Goal: Check status: Check status

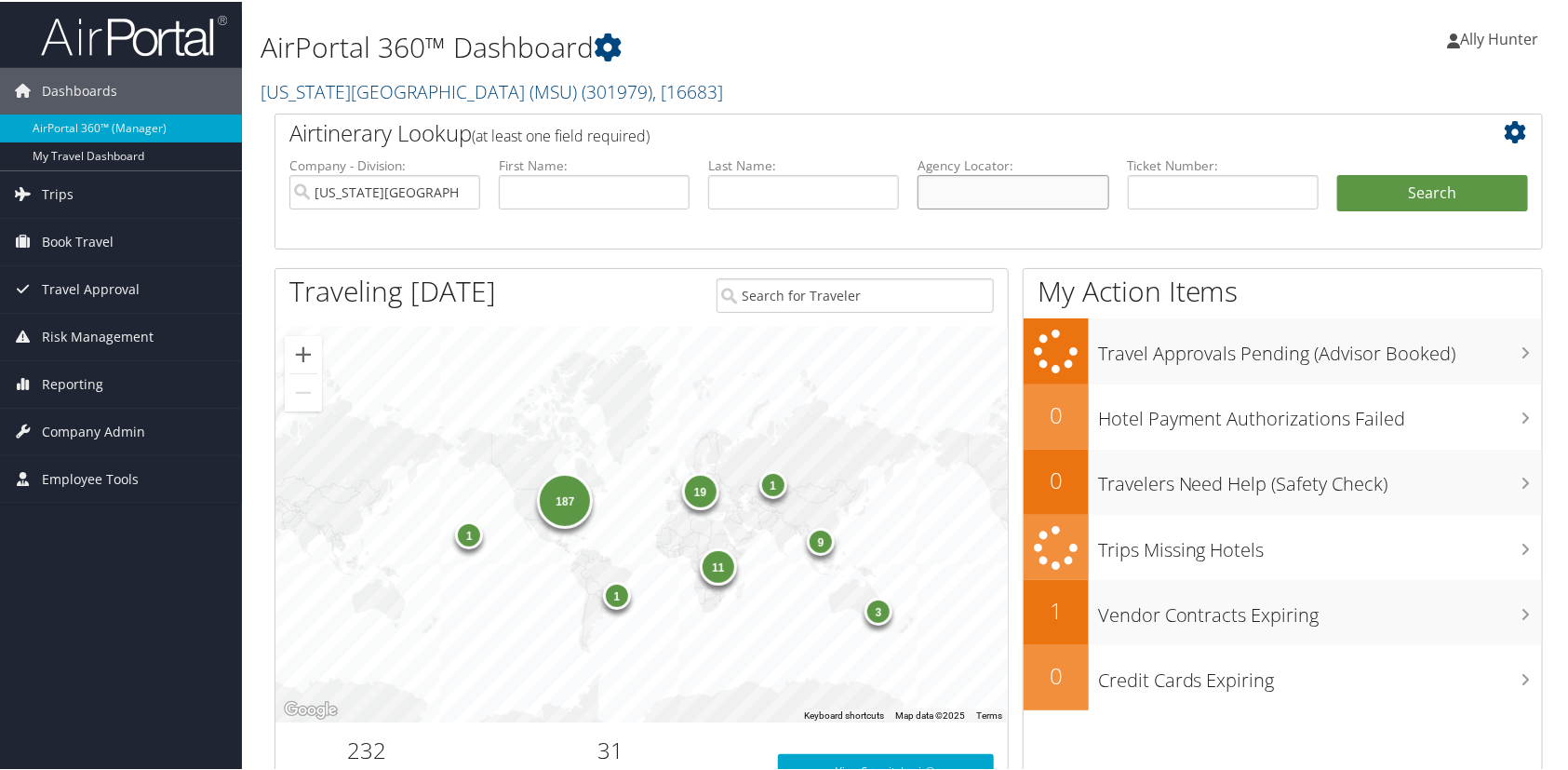
click at [996, 196] on input "text" at bounding box center [1012, 191] width 191 height 35
paste input "CPJ4RZ"
type input "CPJ4RZ"
click at [1452, 182] on button "Search" at bounding box center [1432, 192] width 191 height 37
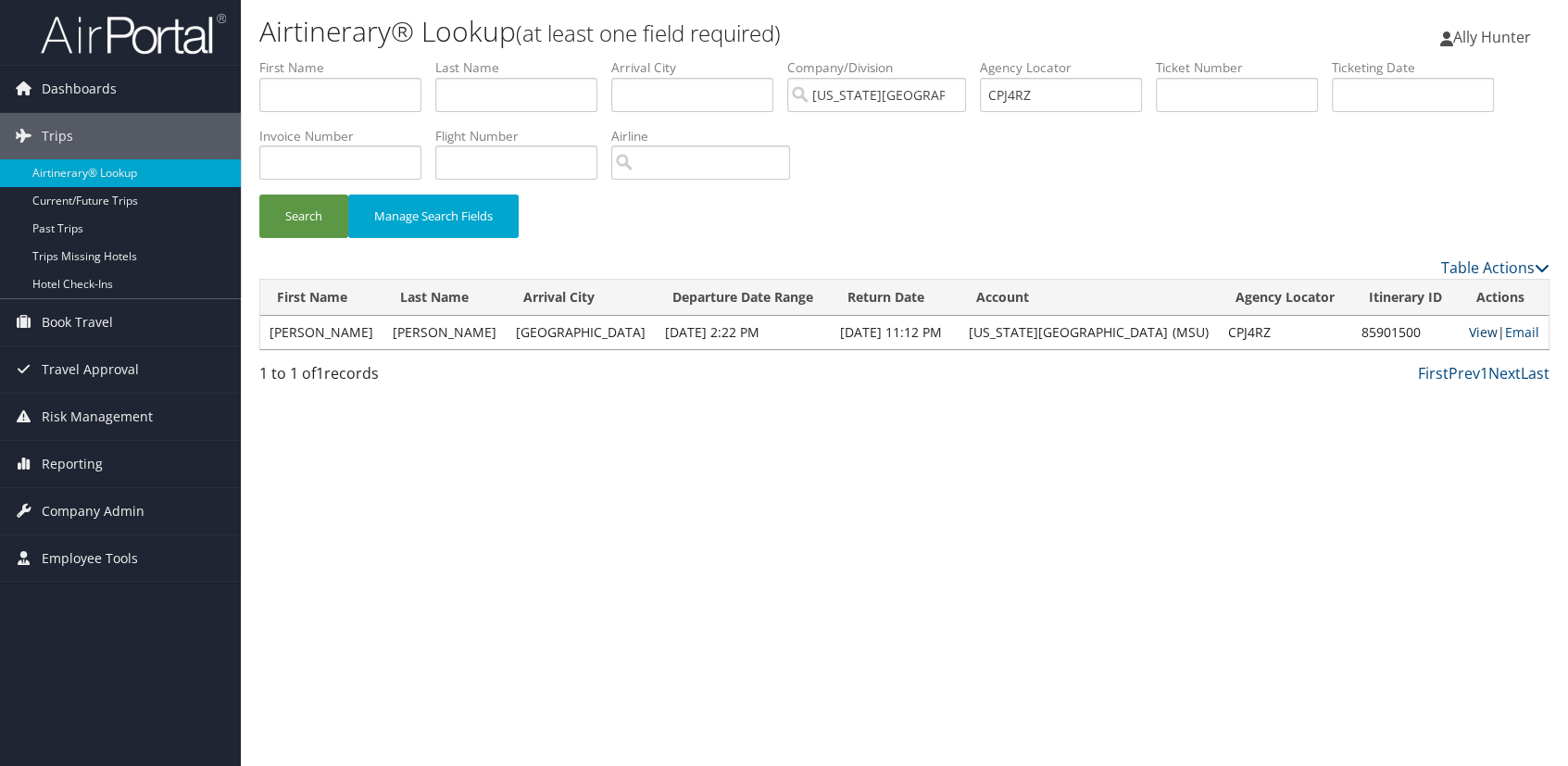
click at [1477, 333] on link "View" at bounding box center [1482, 331] width 29 height 17
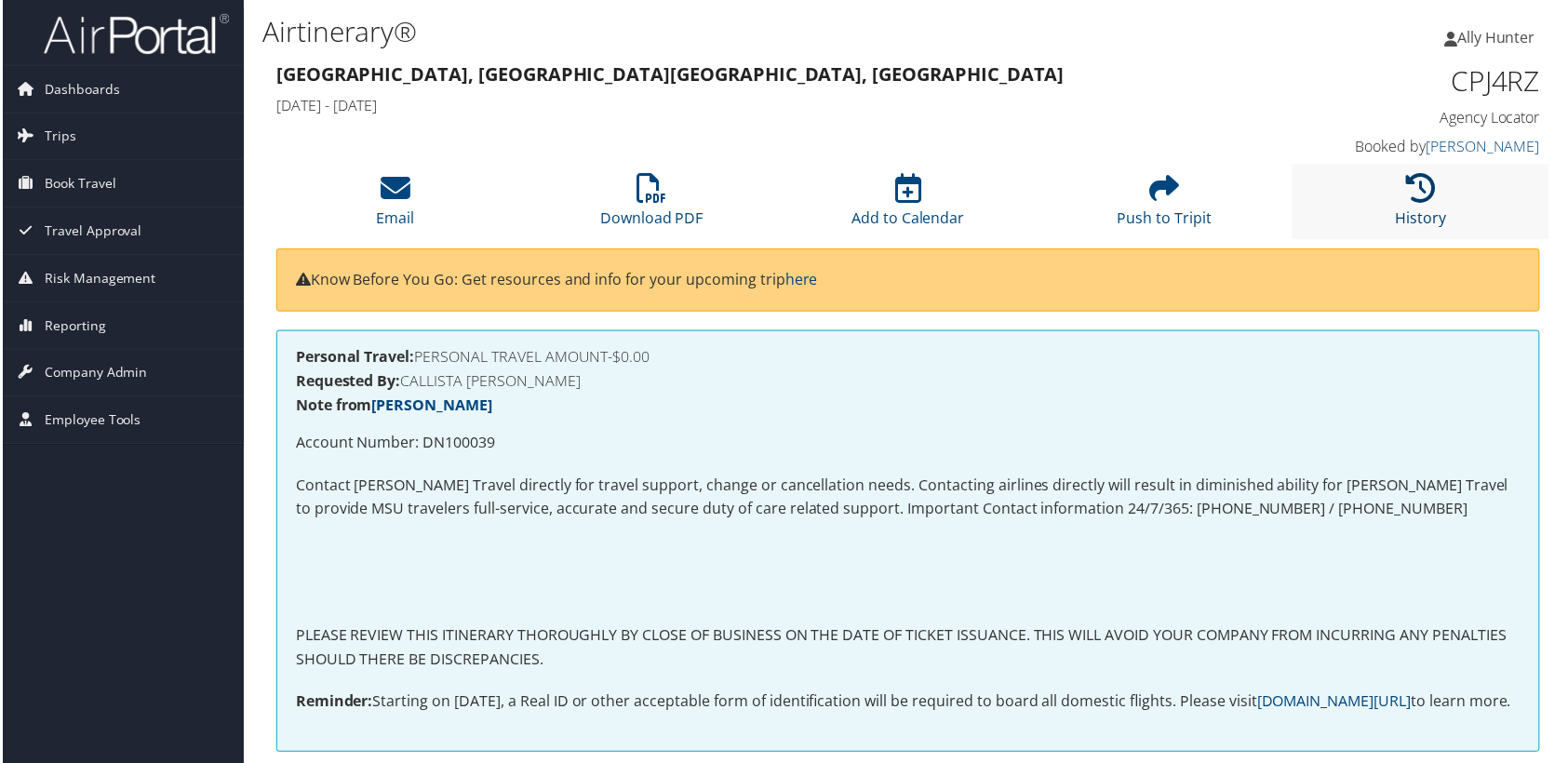
click at [1420, 180] on icon at bounding box center [1424, 189] width 30 height 30
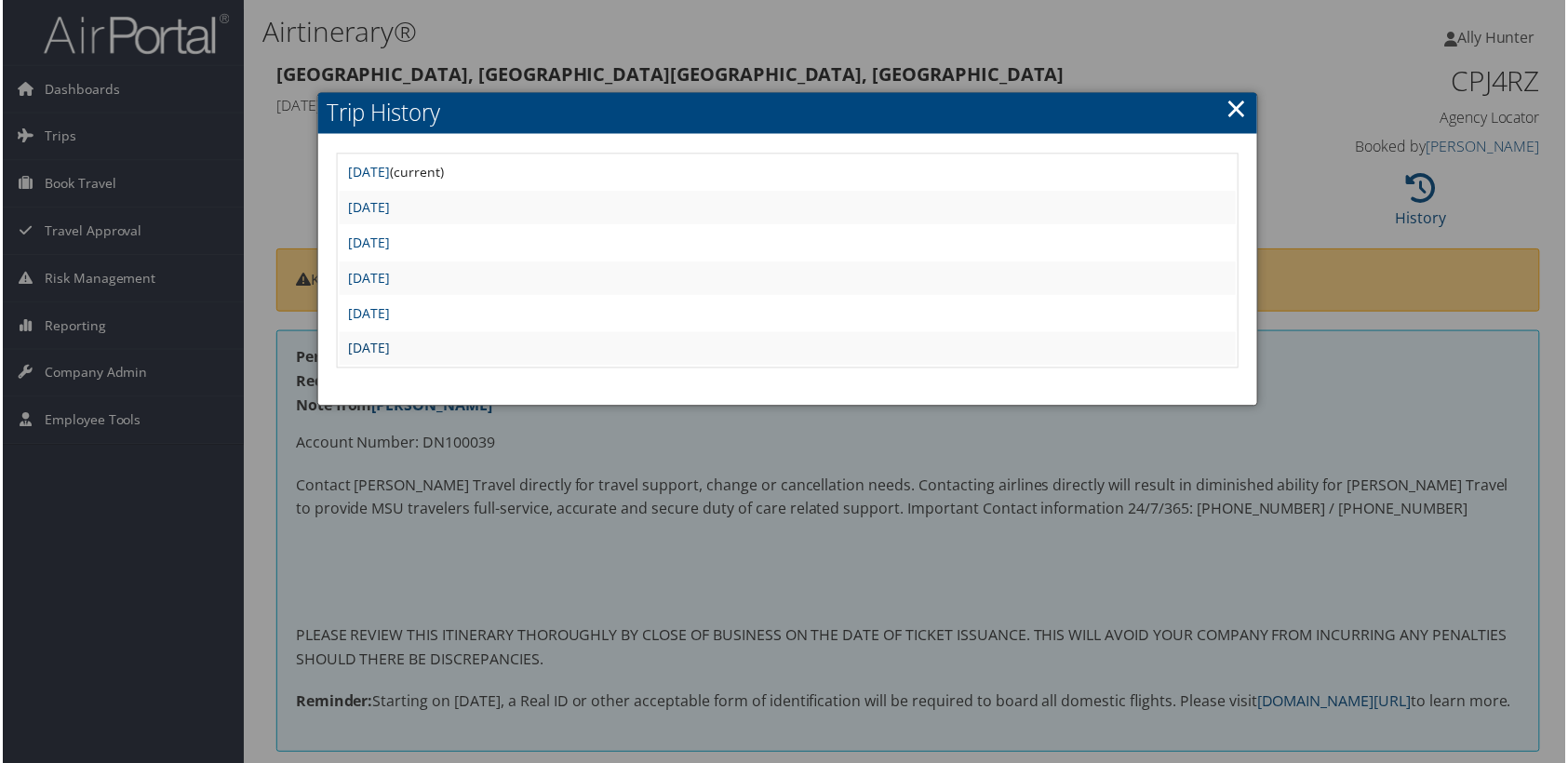
click at [389, 345] on link "[DATE]" at bounding box center [367, 350] width 42 height 17
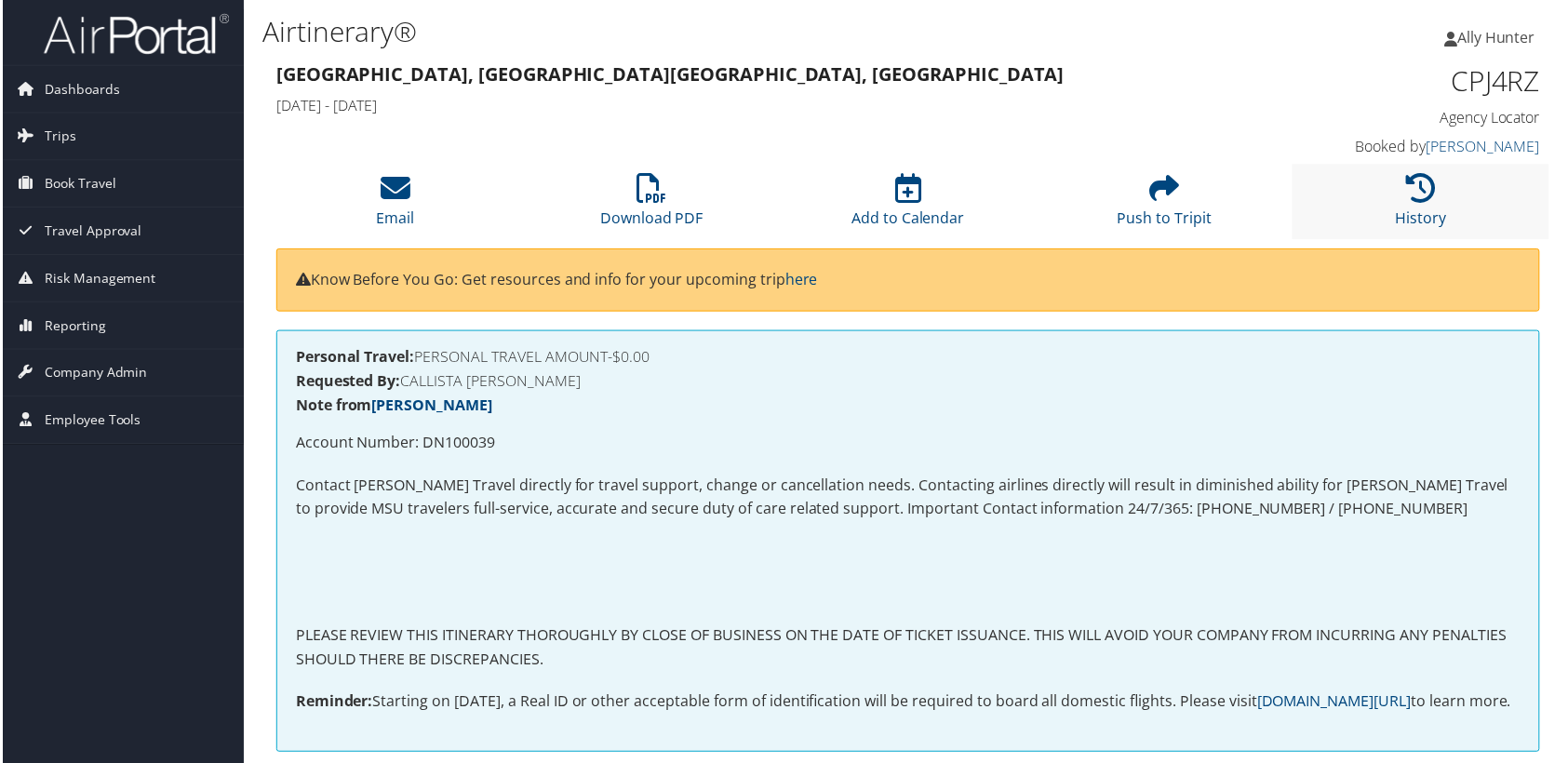
click at [1399, 186] on li "History" at bounding box center [1424, 202] width 258 height 76
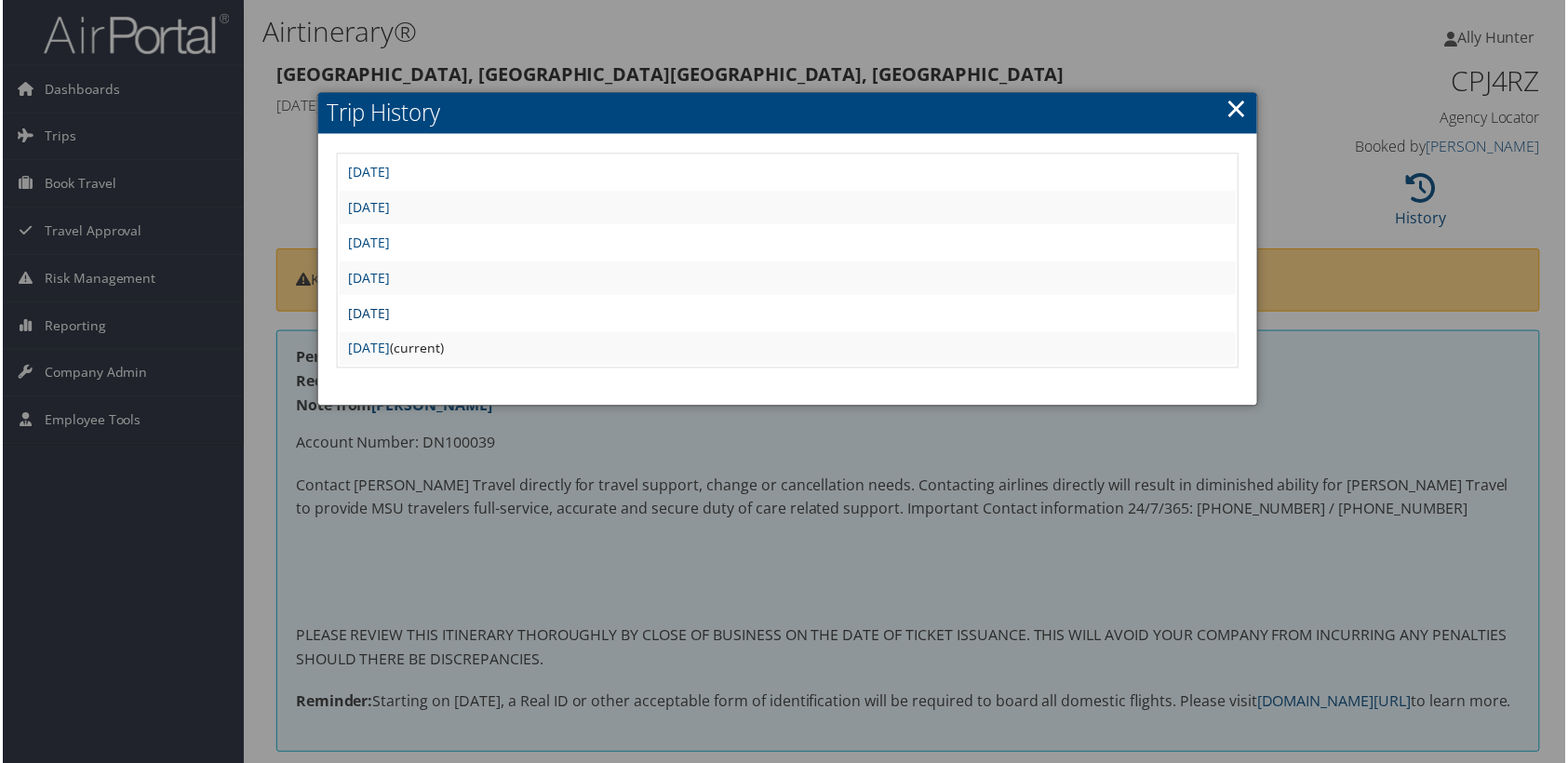
click at [389, 307] on link "[DATE]" at bounding box center [367, 314] width 42 height 17
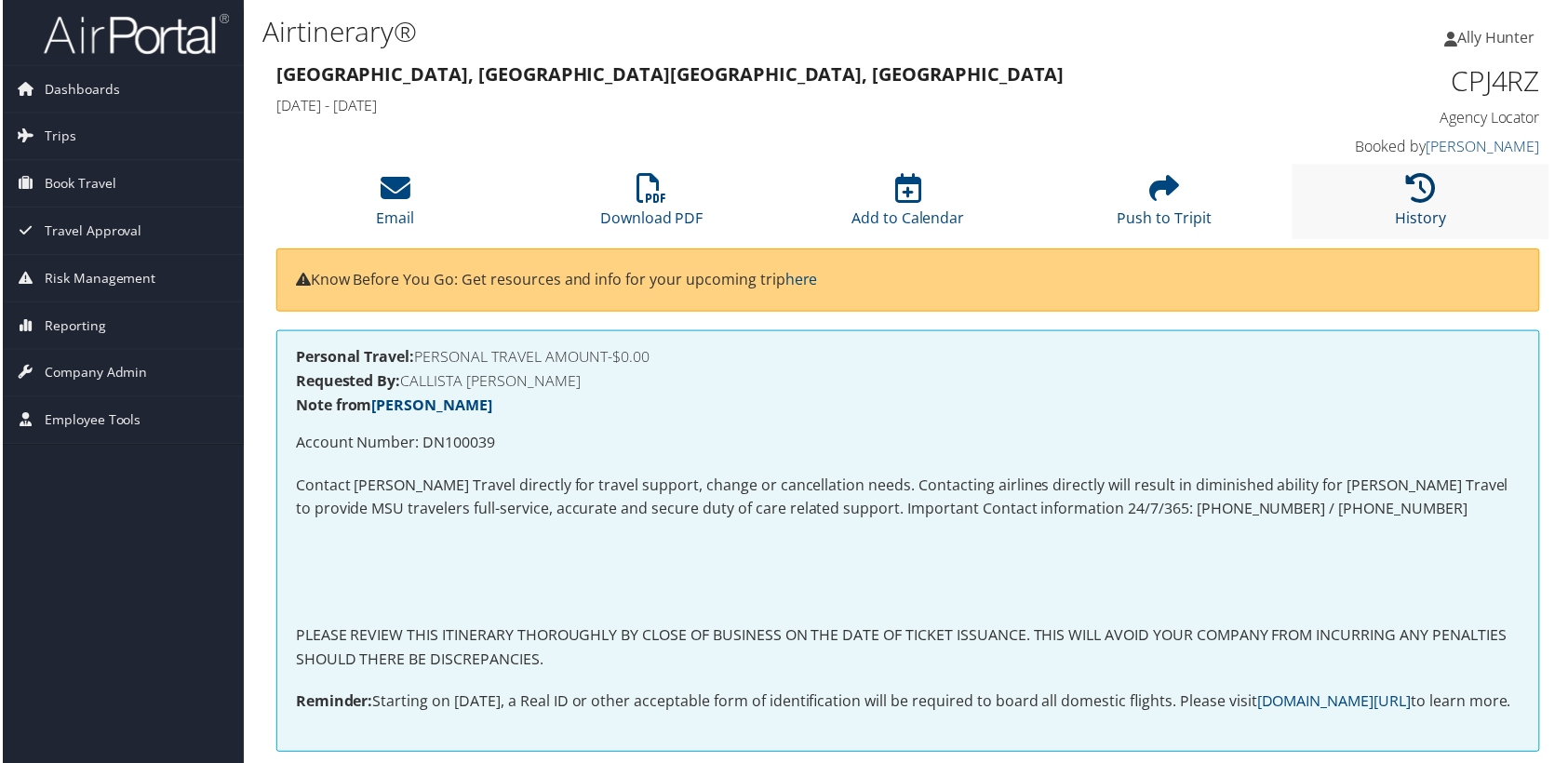
click at [1426, 174] on icon at bounding box center [1424, 189] width 30 height 30
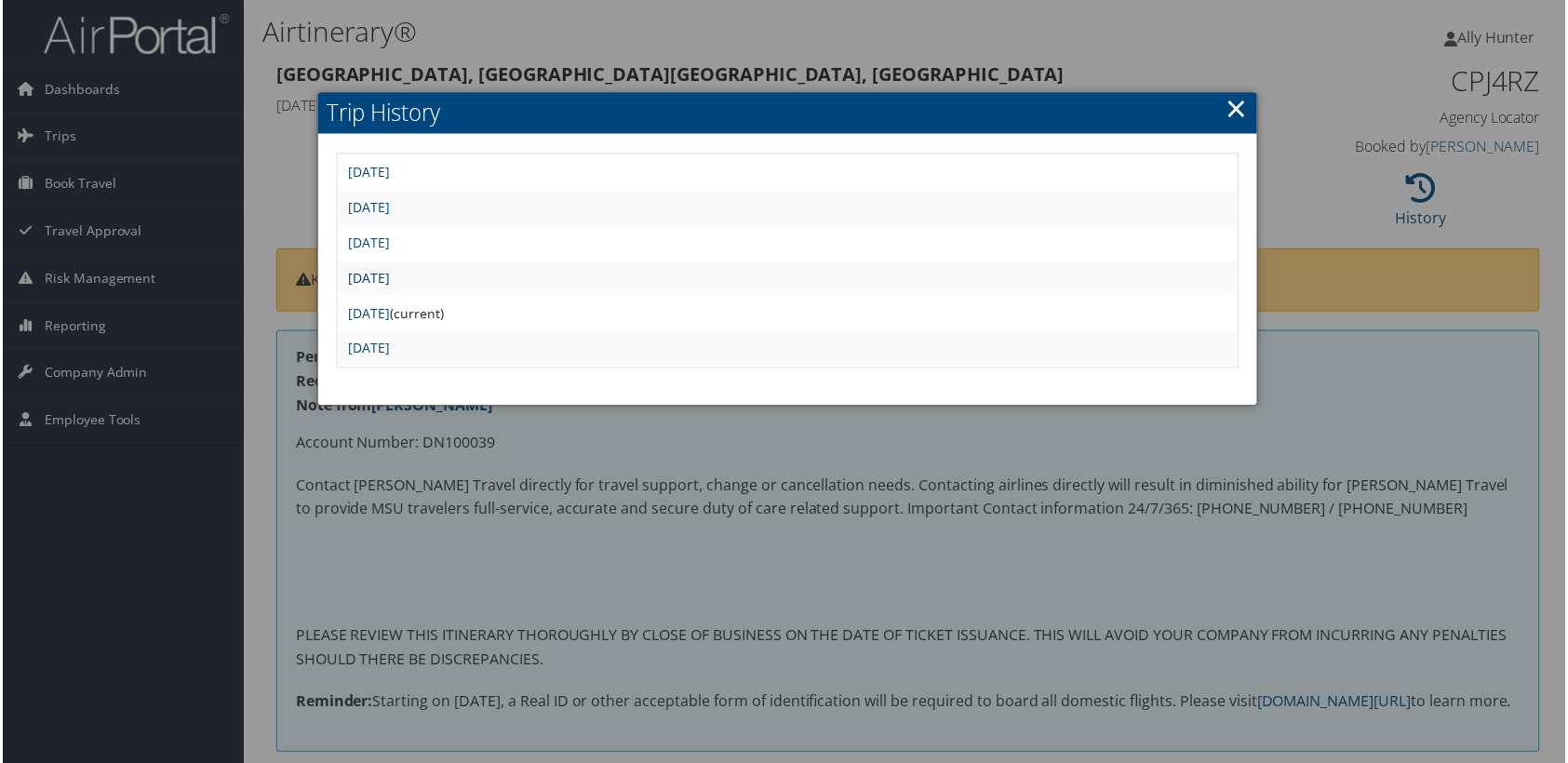
click at [389, 275] on link "[DATE]" at bounding box center [367, 279] width 42 height 17
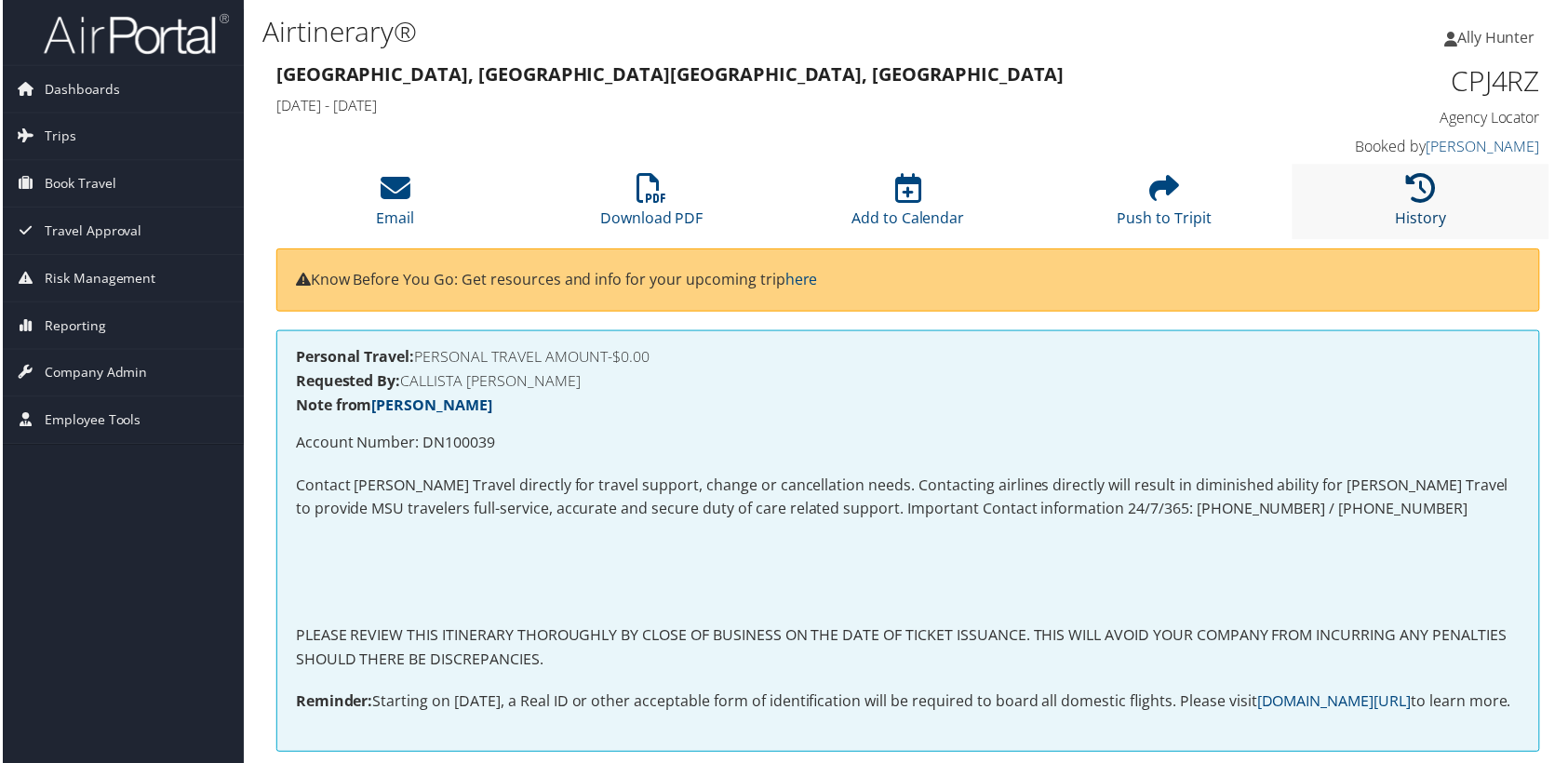
click at [1411, 186] on icon at bounding box center [1424, 189] width 30 height 30
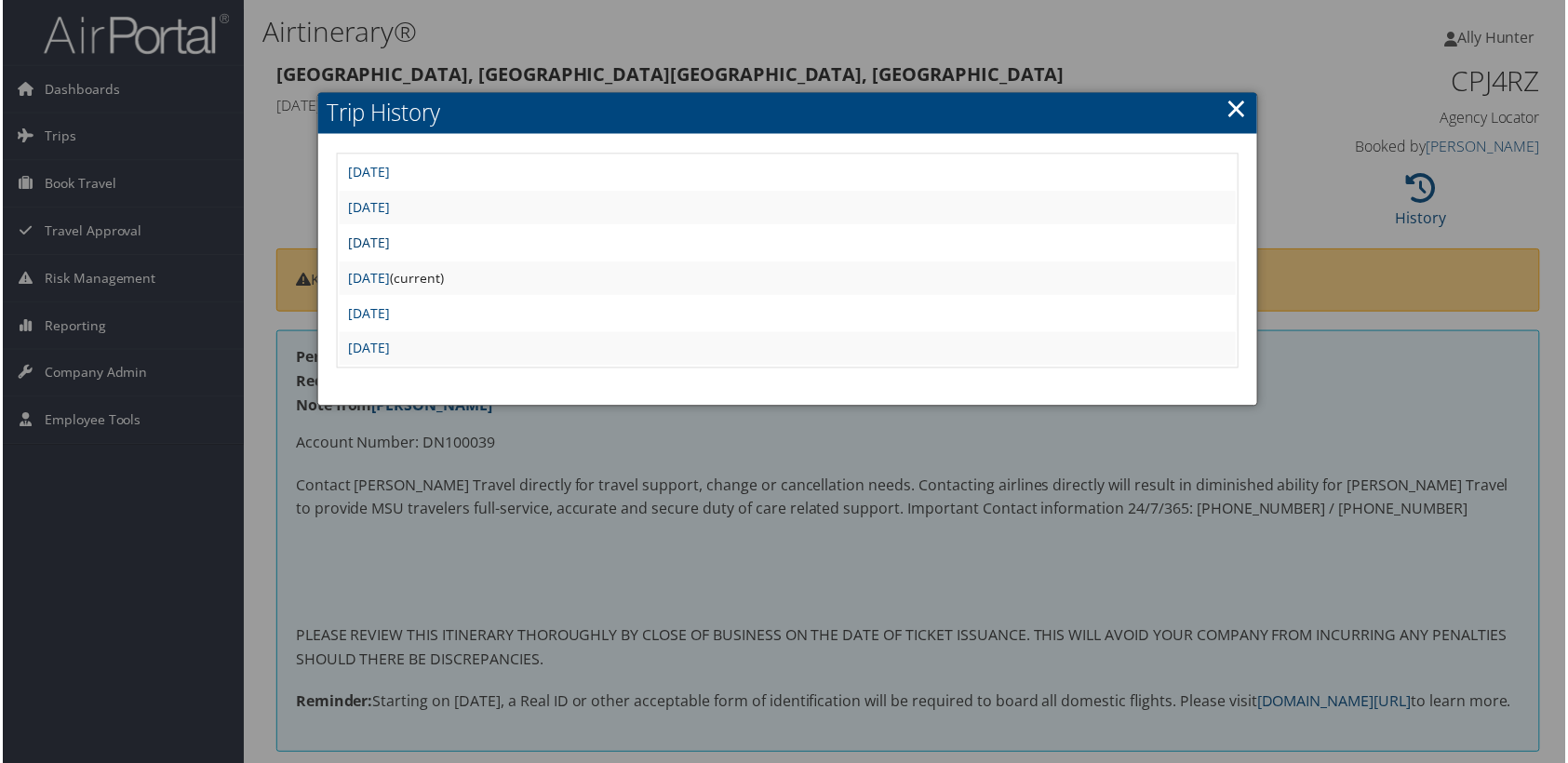
click at [389, 238] on link "[DATE]" at bounding box center [367, 243] width 42 height 17
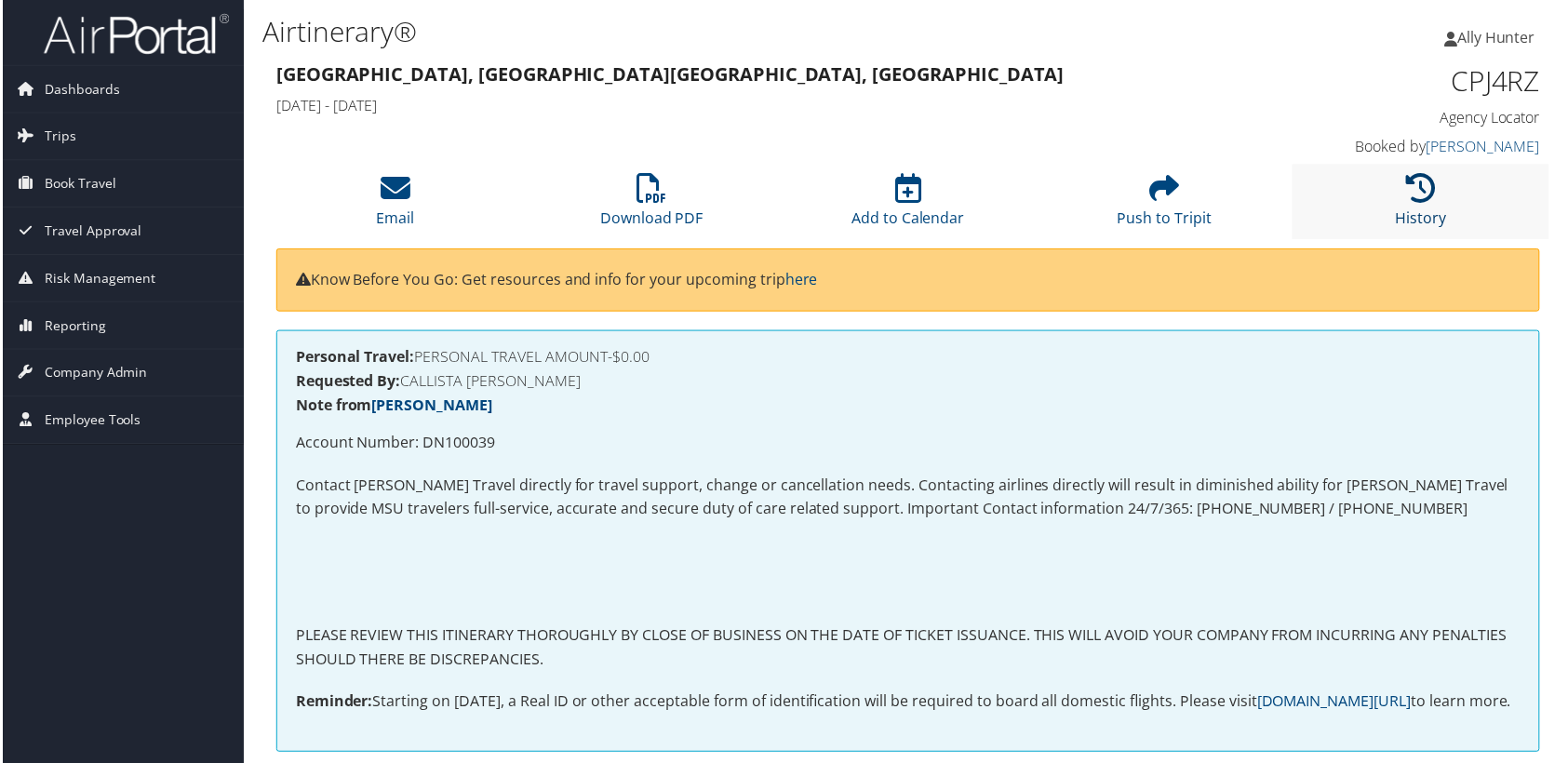
click at [1409, 192] on icon at bounding box center [1424, 189] width 30 height 30
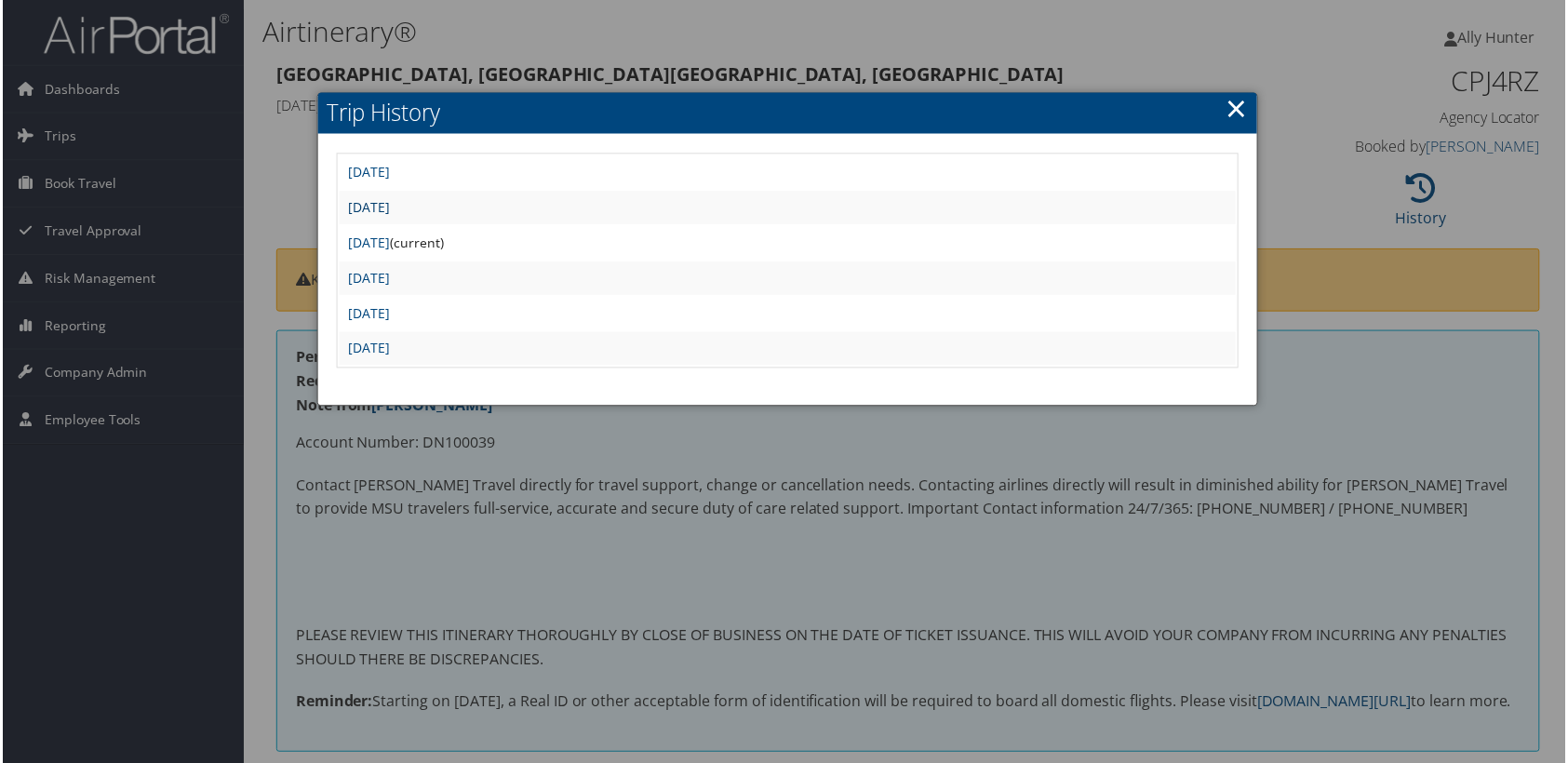
click at [389, 207] on link "[DATE]" at bounding box center [367, 208] width 42 height 17
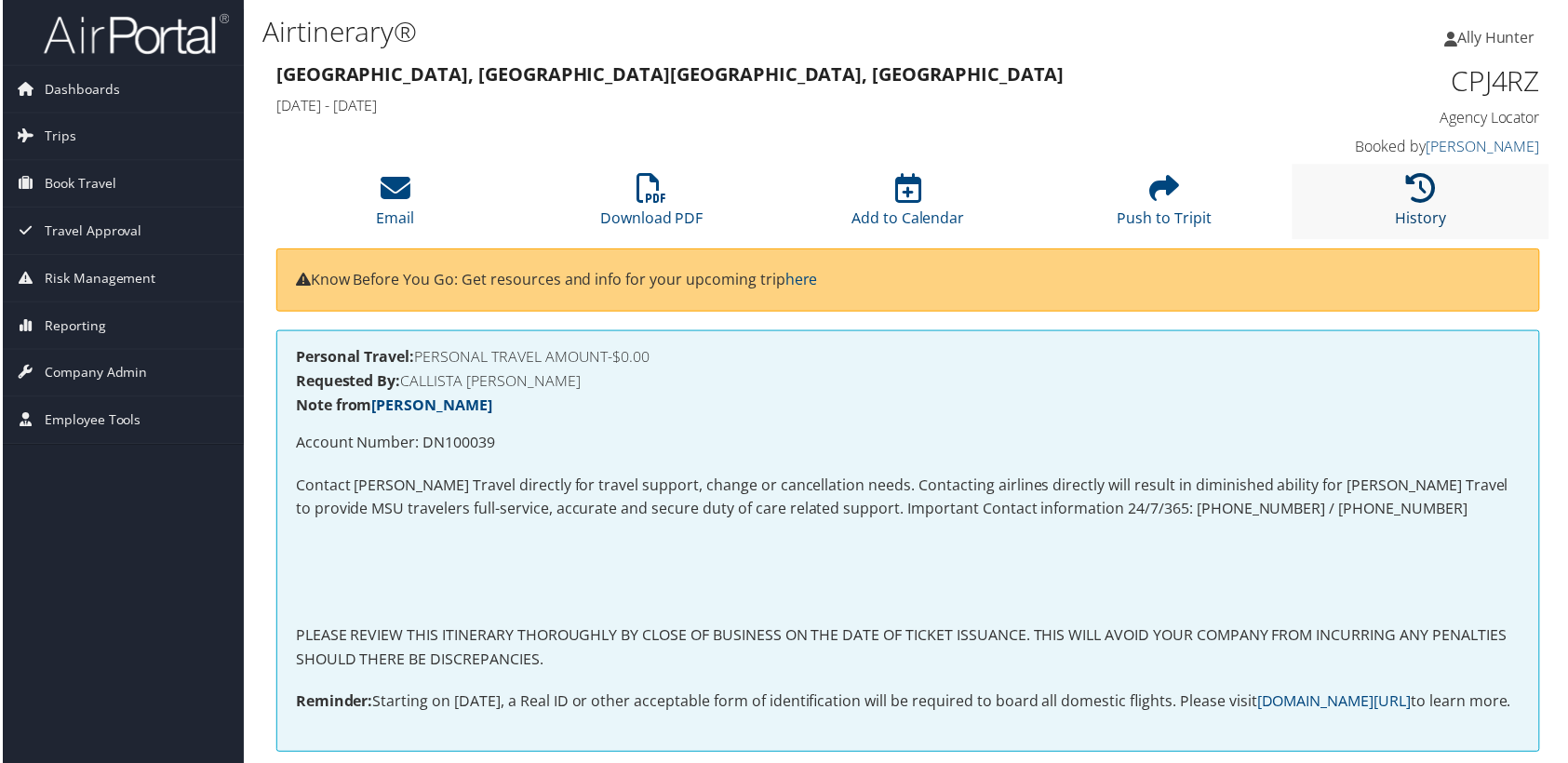
click at [1427, 198] on icon at bounding box center [1424, 189] width 30 height 30
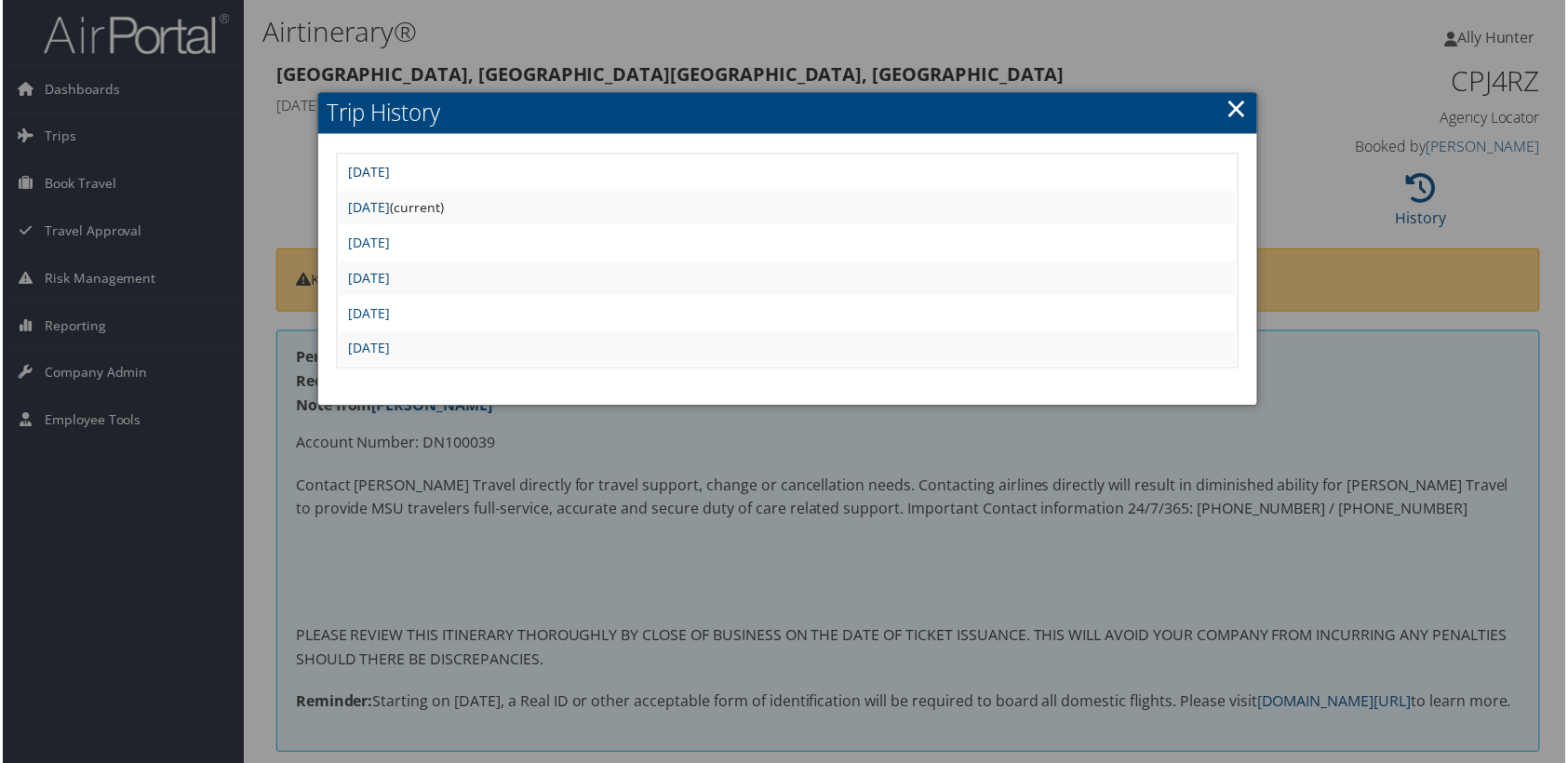
click at [389, 168] on link "[DATE]" at bounding box center [367, 172] width 42 height 17
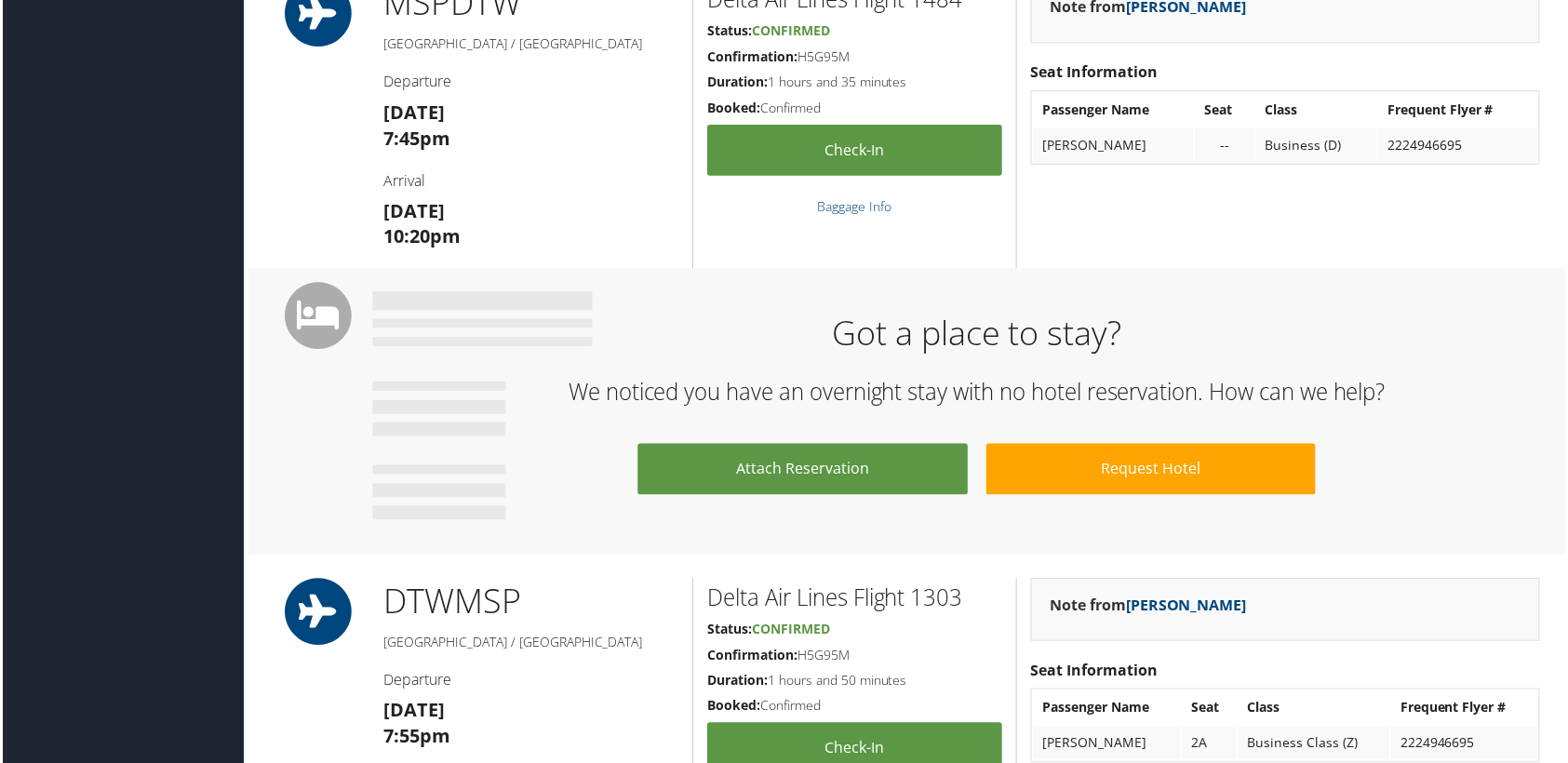
scroll to position [2619, 0]
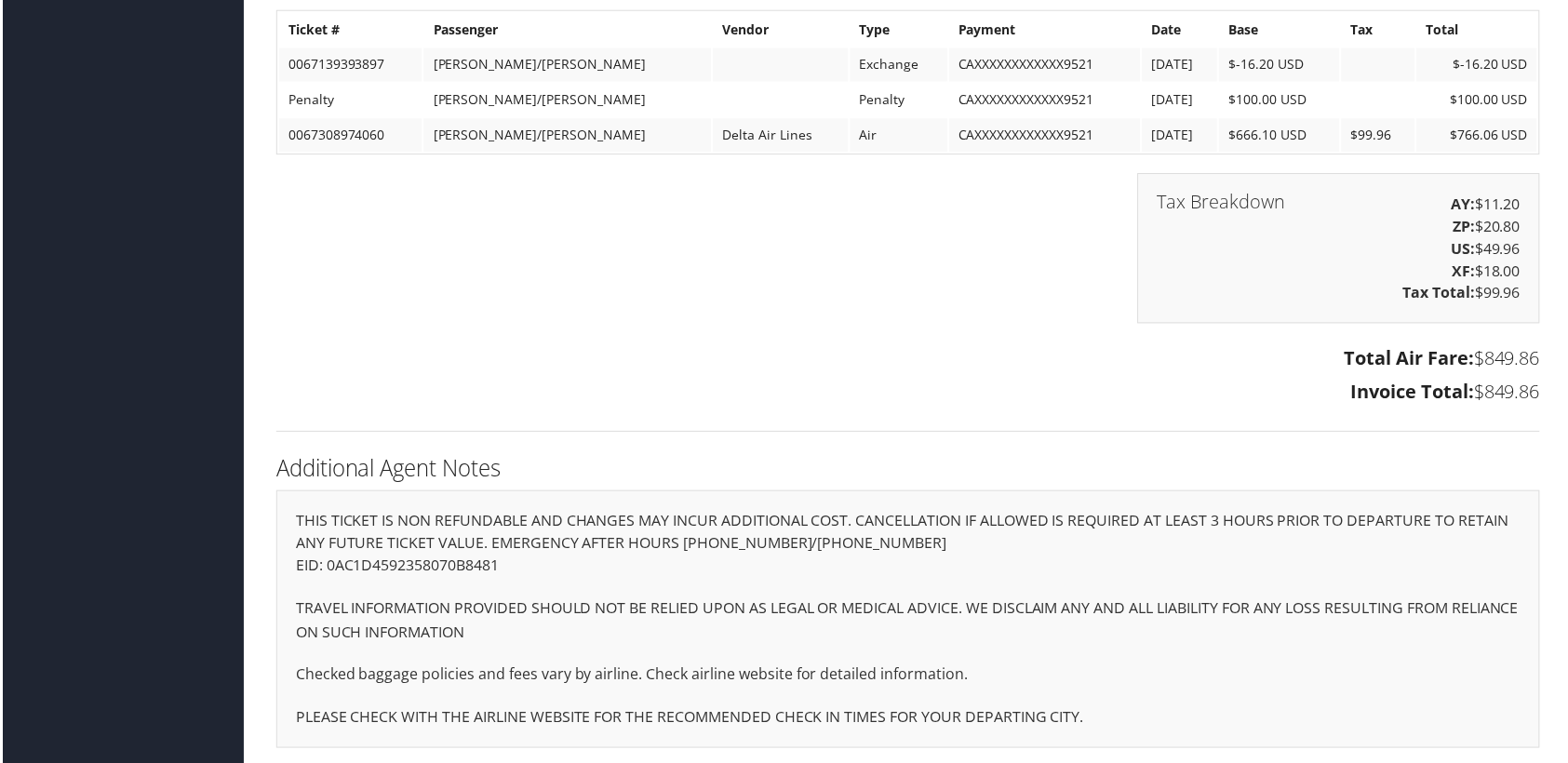
click at [982, 381] on h3 "Invoice Total: $849.86" at bounding box center [908, 393] width 1269 height 26
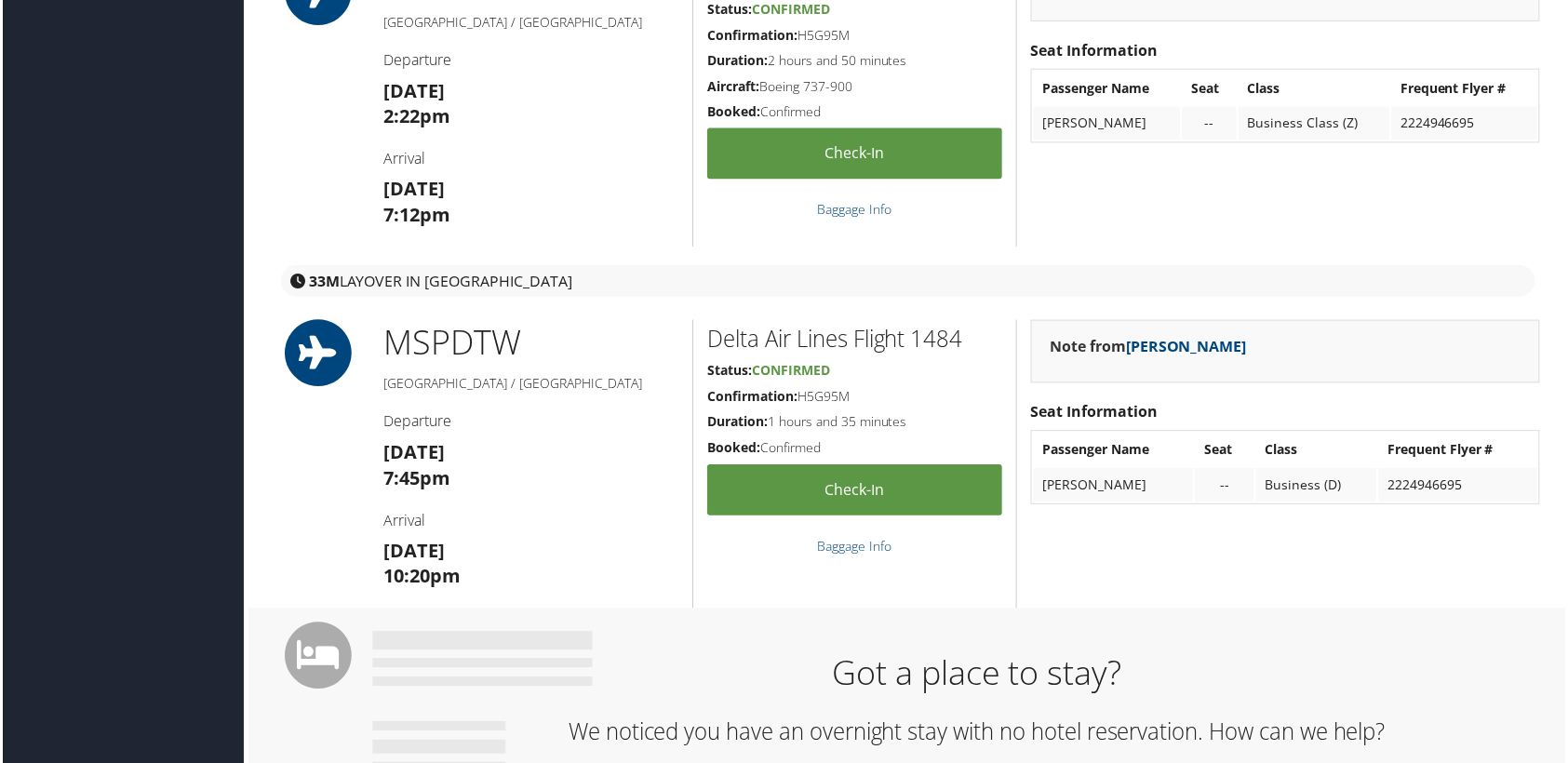
scroll to position [0, 0]
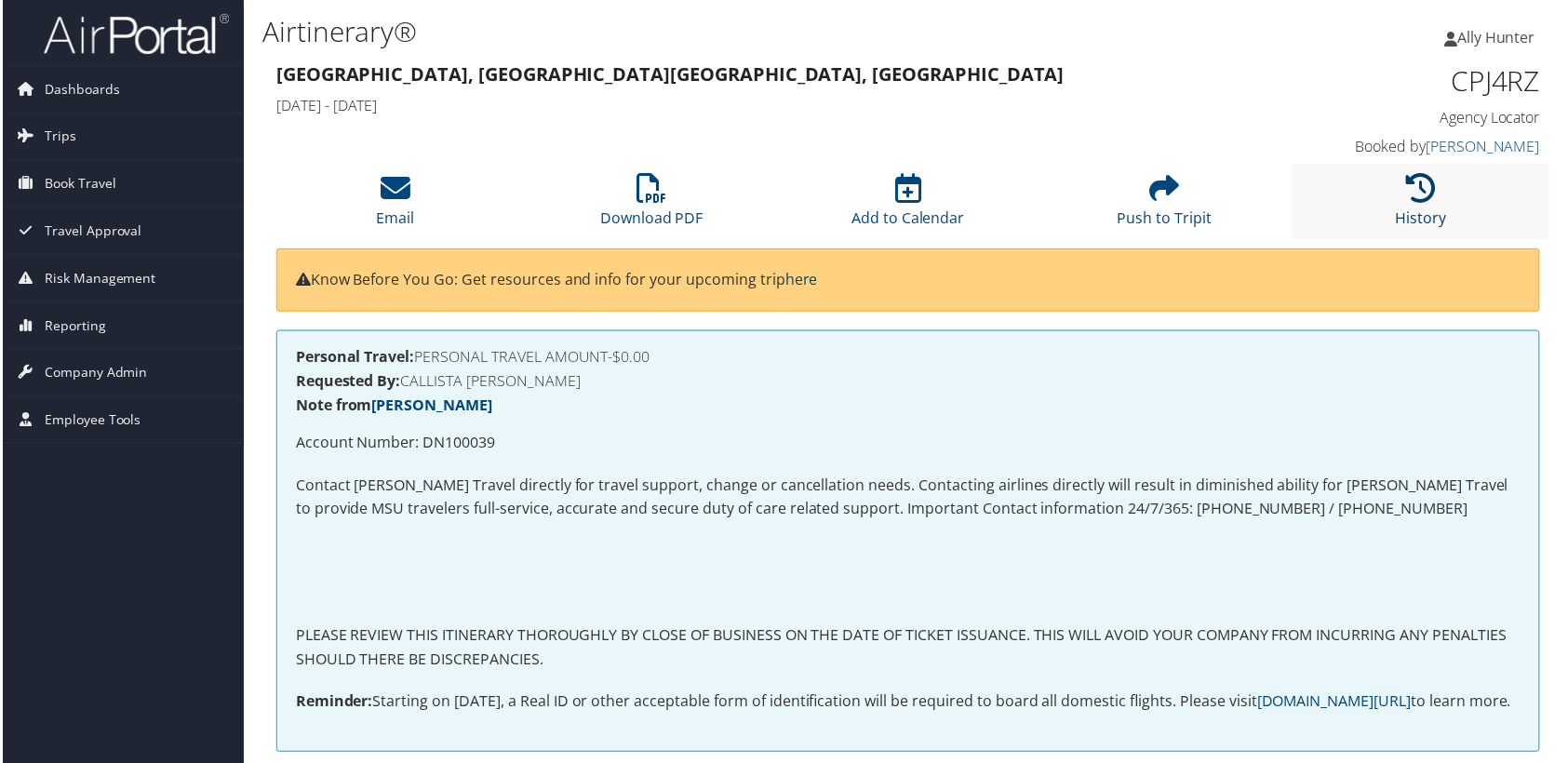
click at [1420, 177] on icon at bounding box center [1424, 189] width 30 height 30
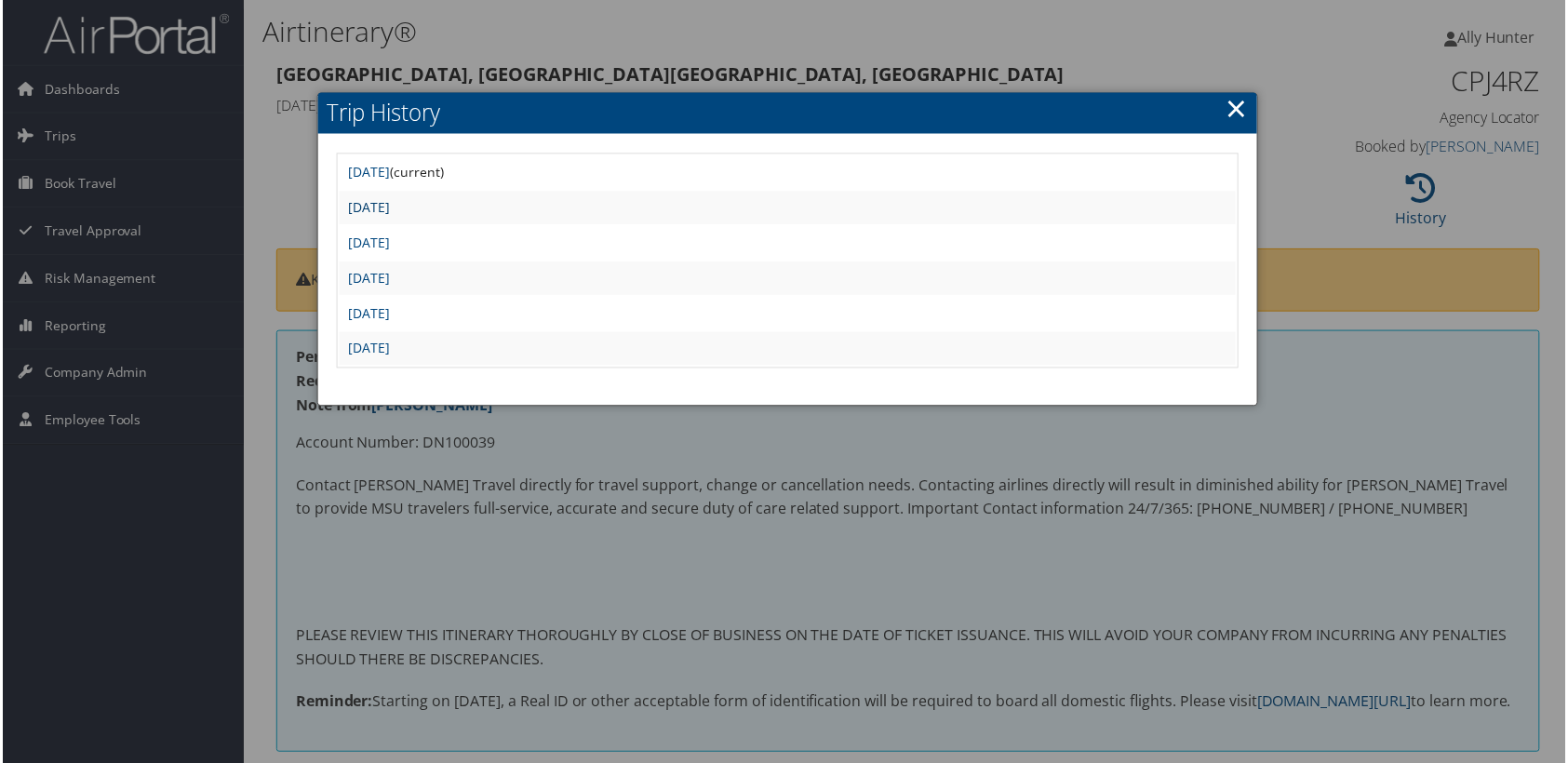
click at [389, 210] on link "Sat Aug 2 05:58:32 MDT 2025" at bounding box center [367, 208] width 42 height 17
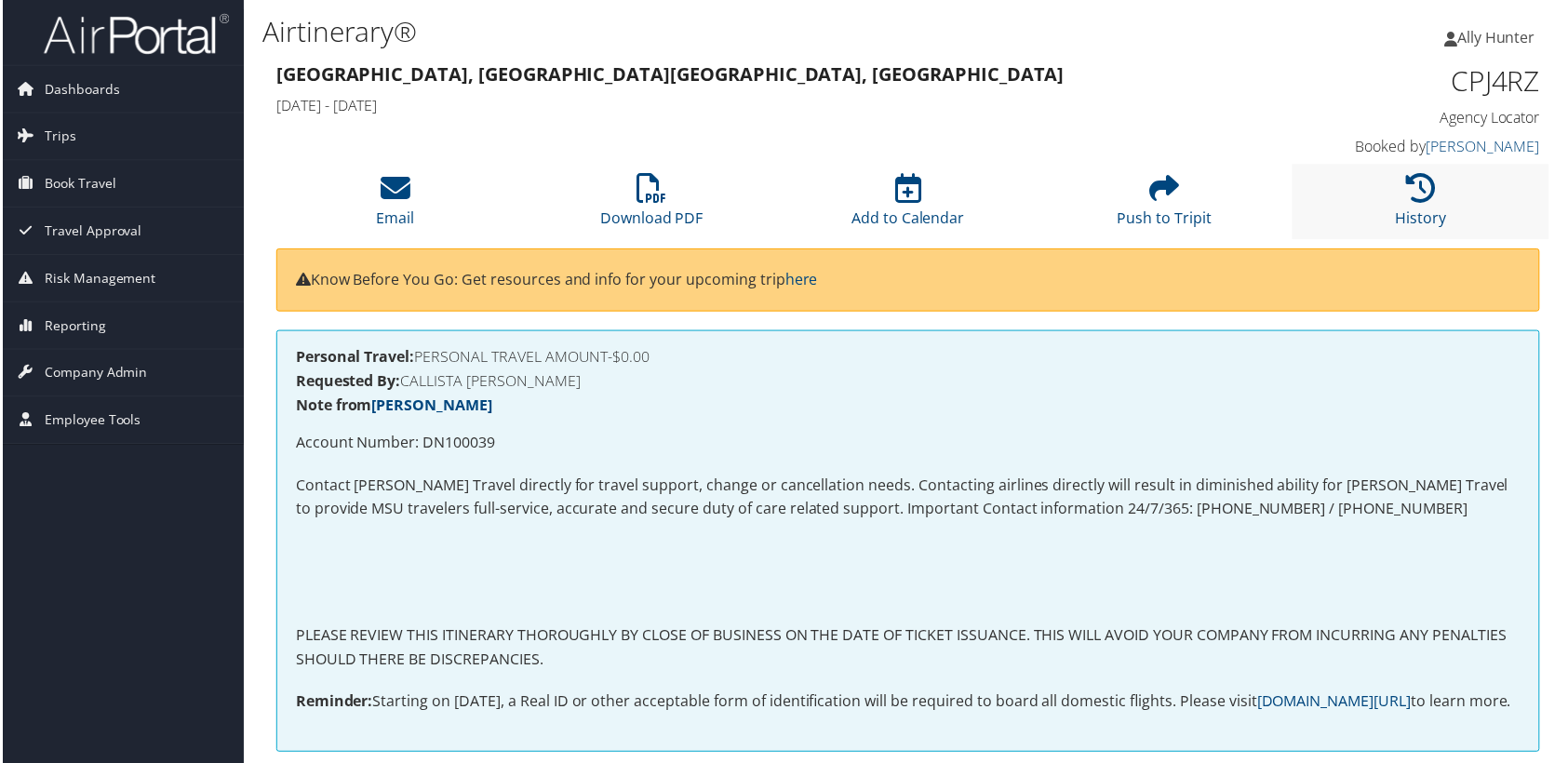
click at [1391, 205] on li "History" at bounding box center [1424, 202] width 258 height 76
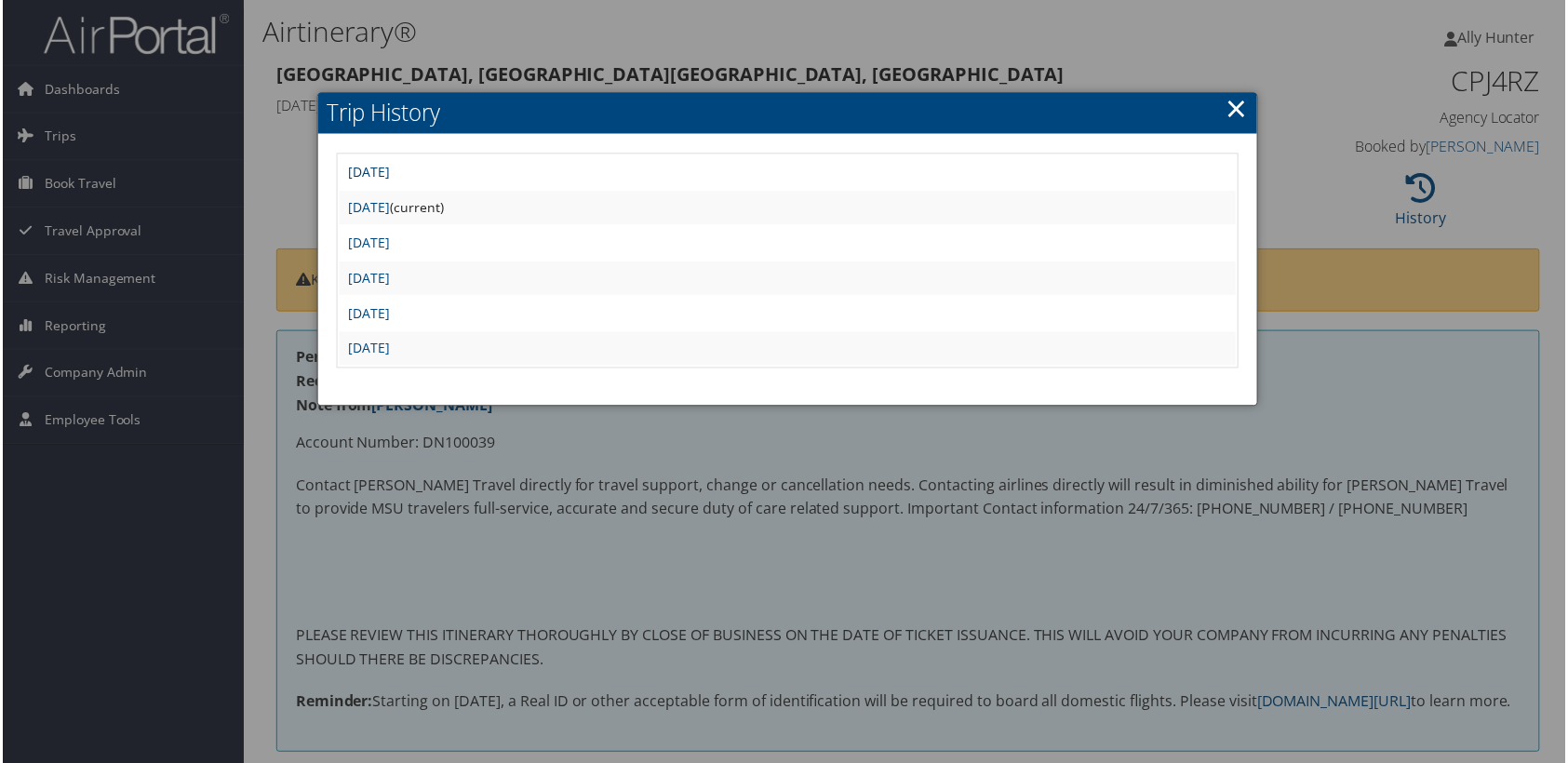
click at [389, 167] on link "[DATE]" at bounding box center [367, 172] width 42 height 17
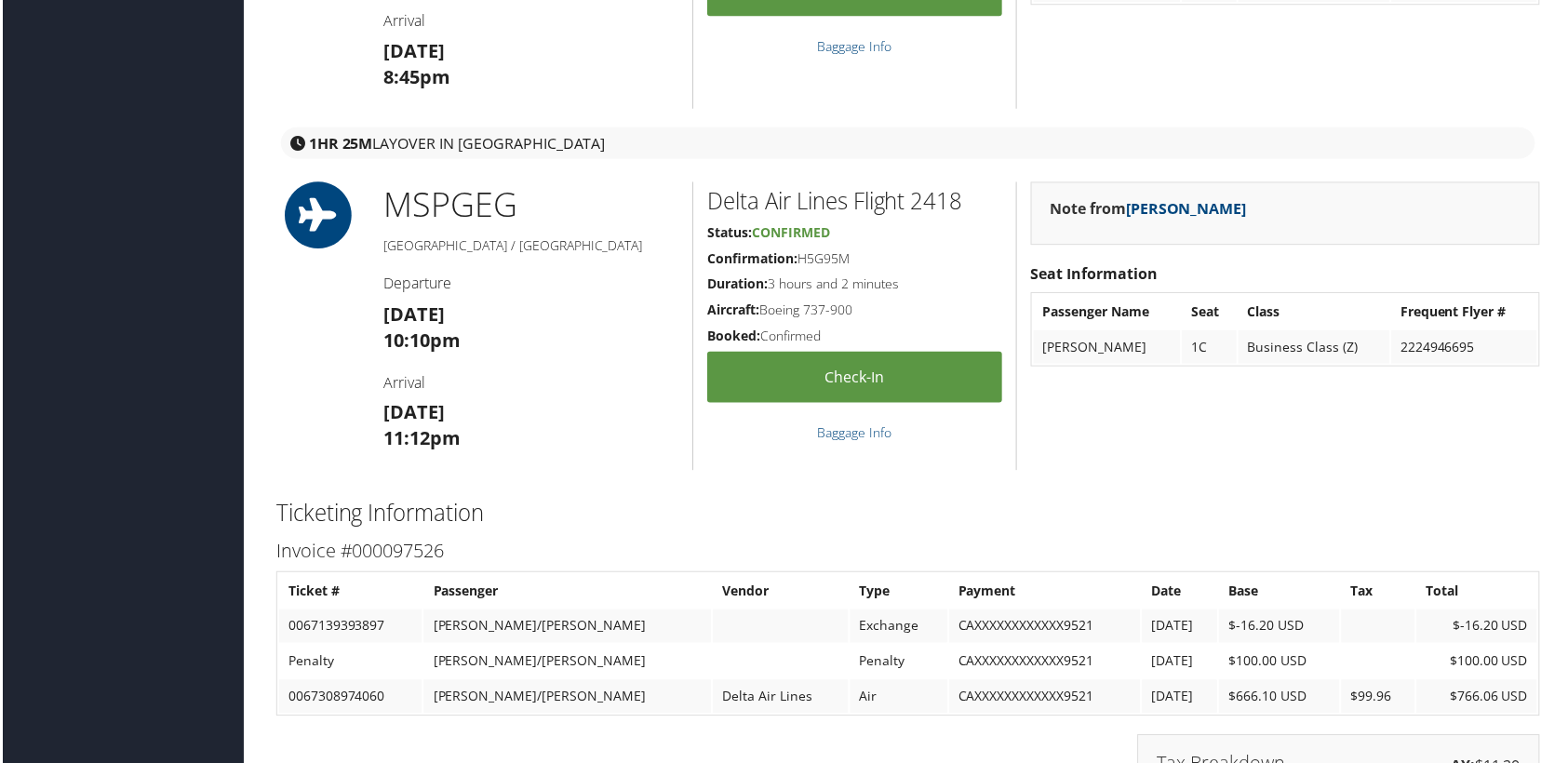
scroll to position [2367, 0]
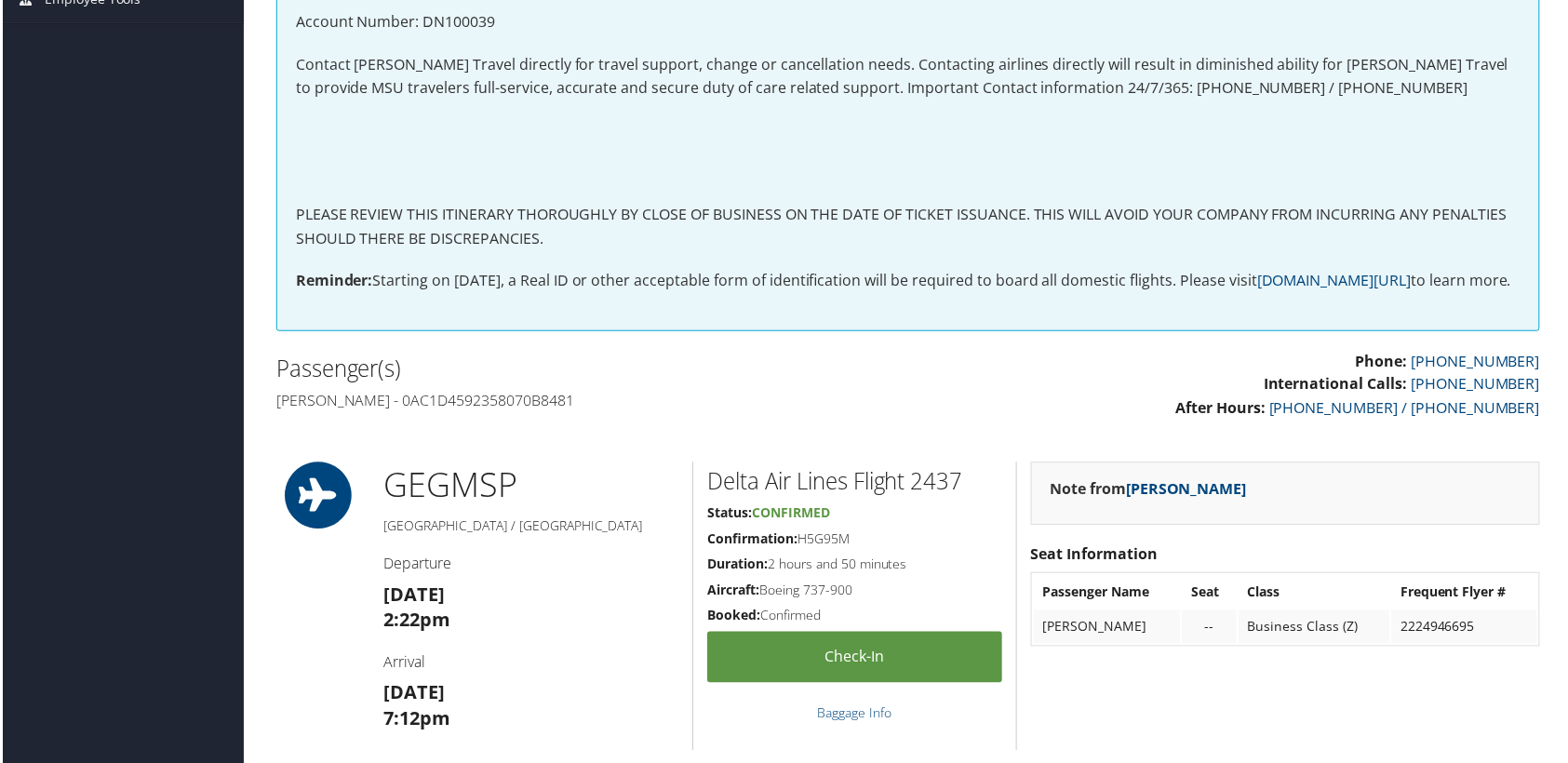
scroll to position [0, 0]
